Goal: Task Accomplishment & Management: Manage account settings

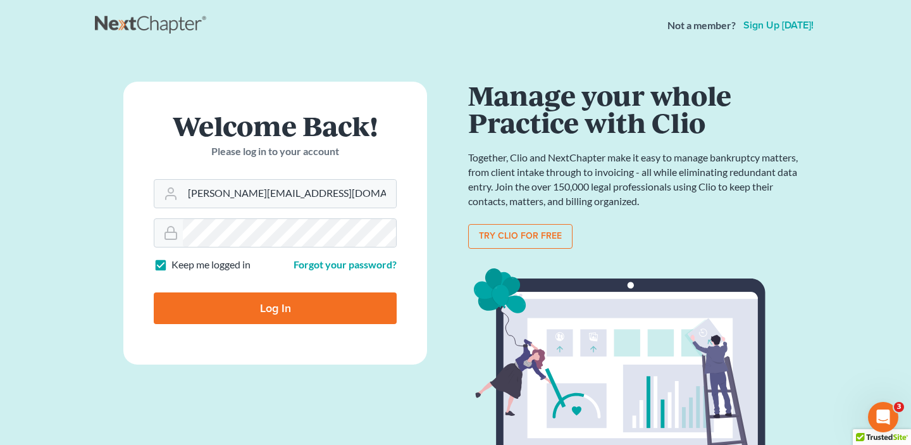
click at [309, 166] on div "Welcome Back! Please log in to your account" at bounding box center [275, 145] width 243 height 67
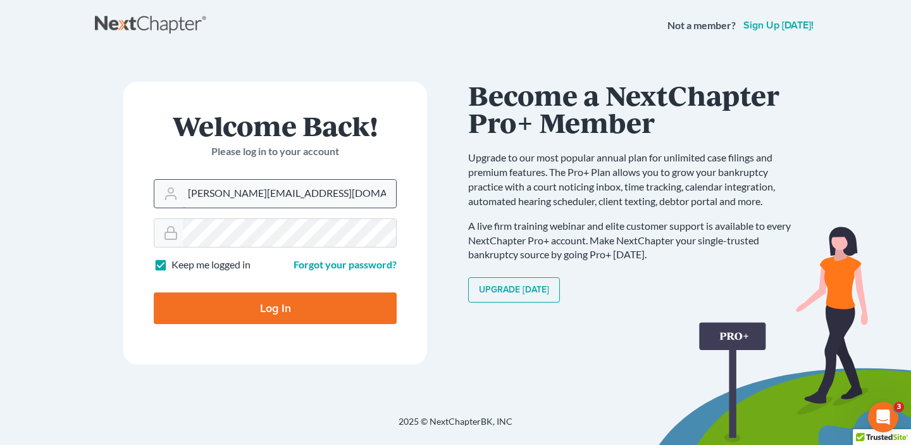
click at [294, 199] on input "christiaan@mvnlaw.com" at bounding box center [289, 194] width 213 height 28
click at [229, 194] on input "christiaan@mvnlaw.com" at bounding box center [289, 194] width 213 height 28
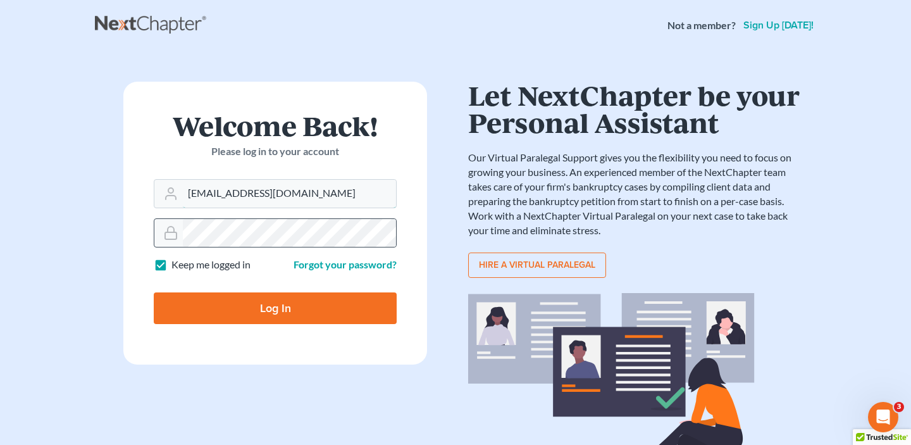
type input "contact@mvnlaw.com"
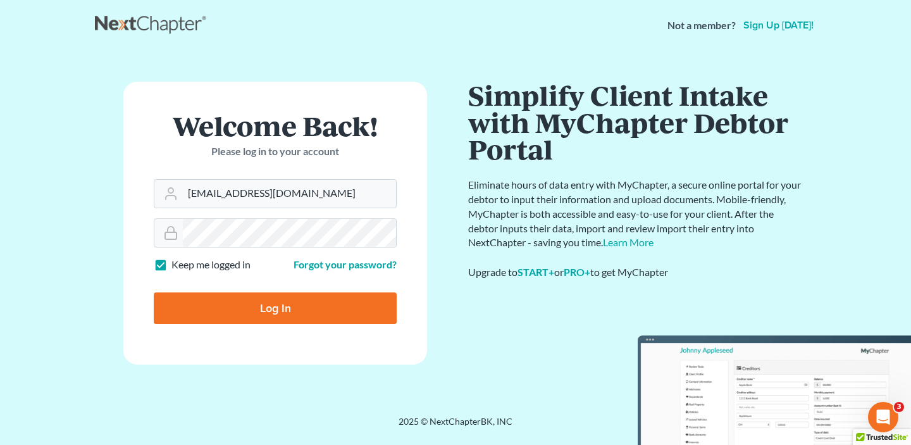
click at [349, 310] on input "Log In" at bounding box center [275, 308] width 243 height 32
type input "Thinking..."
